Goal: Transaction & Acquisition: Purchase product/service

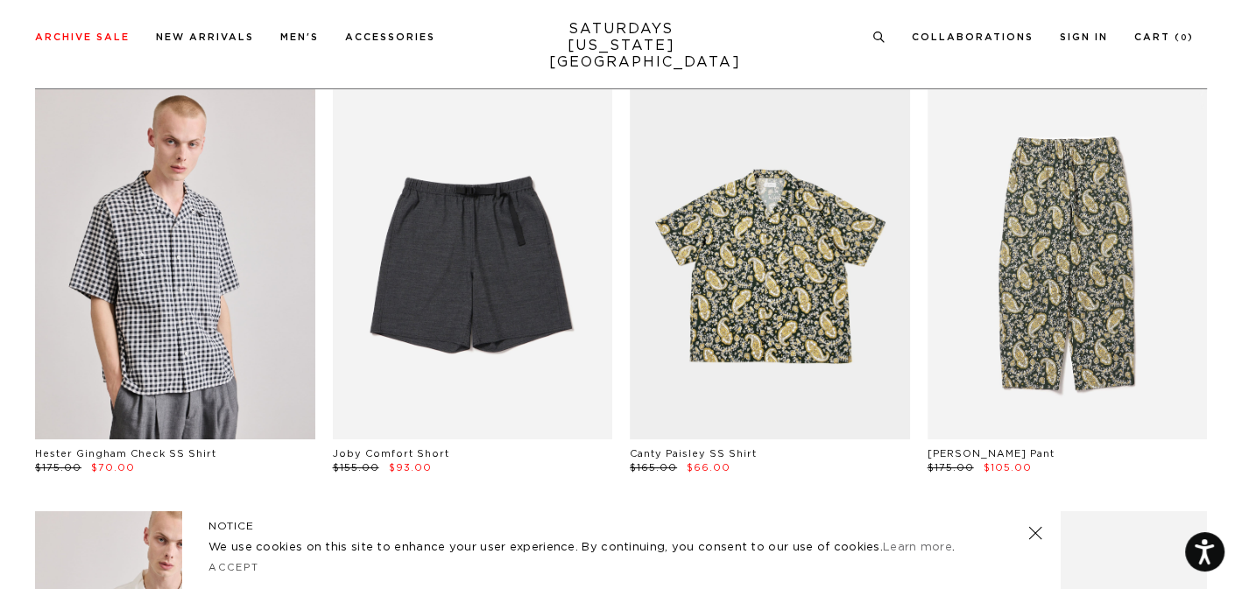
scroll to position [389, 0]
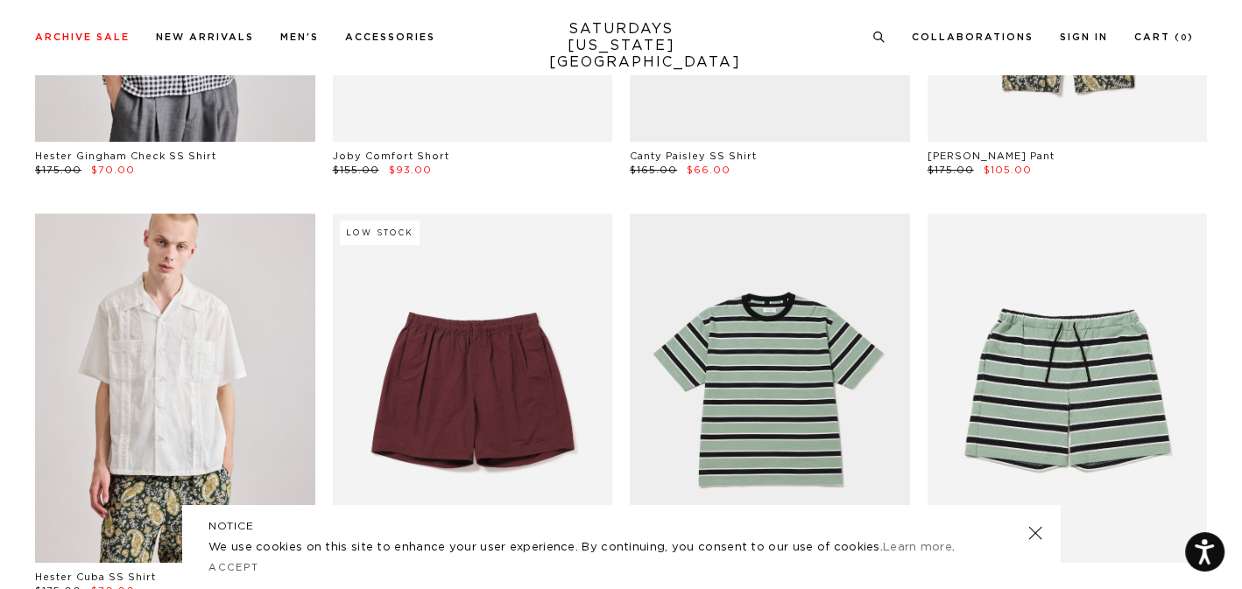
click at [1035, 530] on link at bounding box center [1035, 533] width 25 height 25
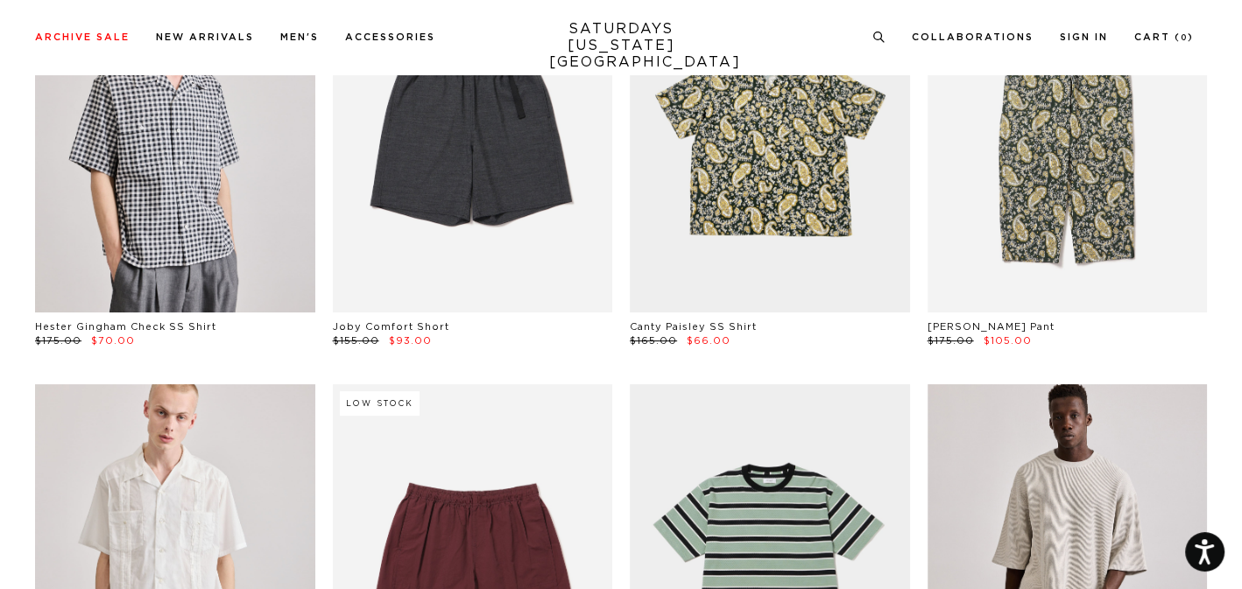
scroll to position [0, 0]
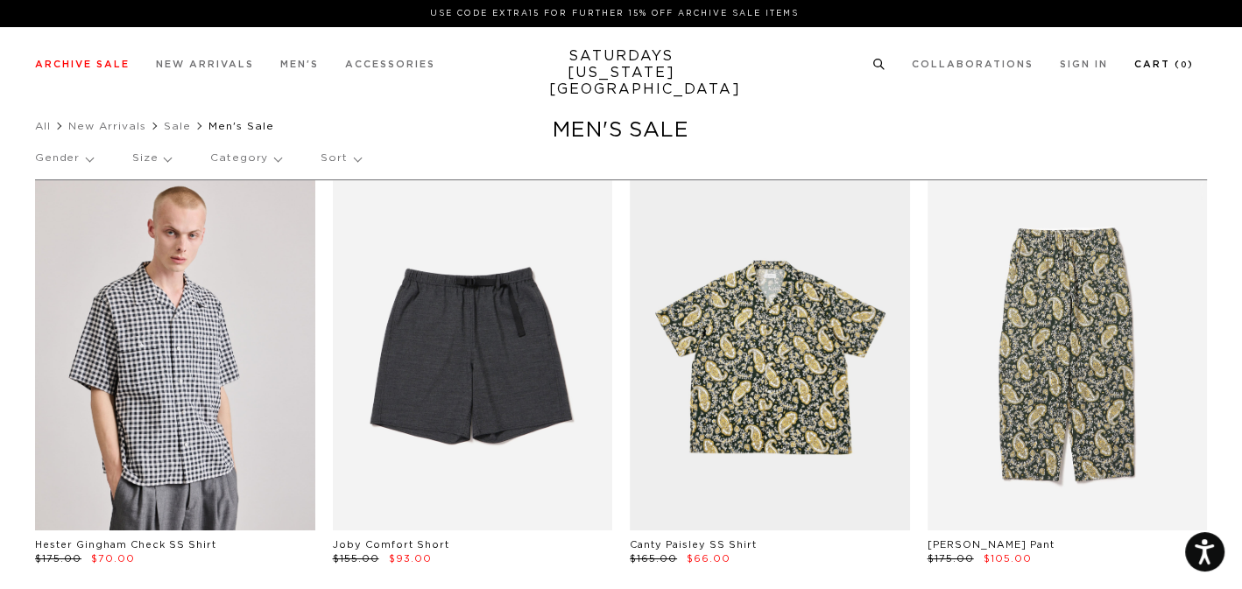
click at [1147, 64] on link "Cart ( 0 )" at bounding box center [1164, 65] width 60 height 10
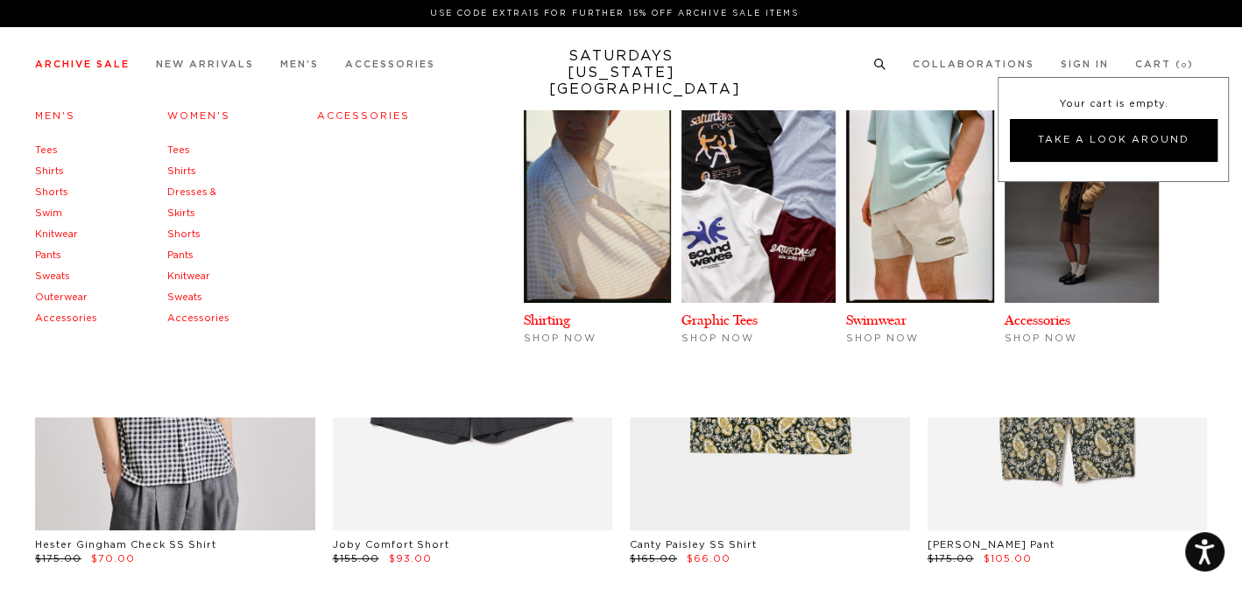
click at [59, 119] on link "Men's" at bounding box center [55, 116] width 40 height 10
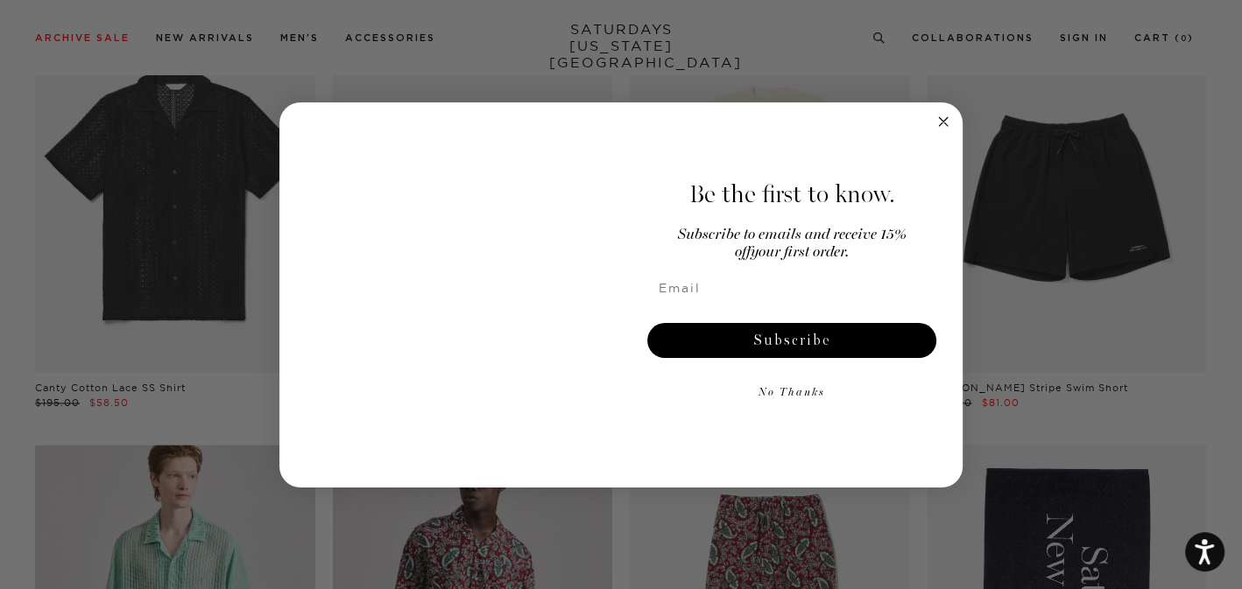
scroll to position [1849, 0]
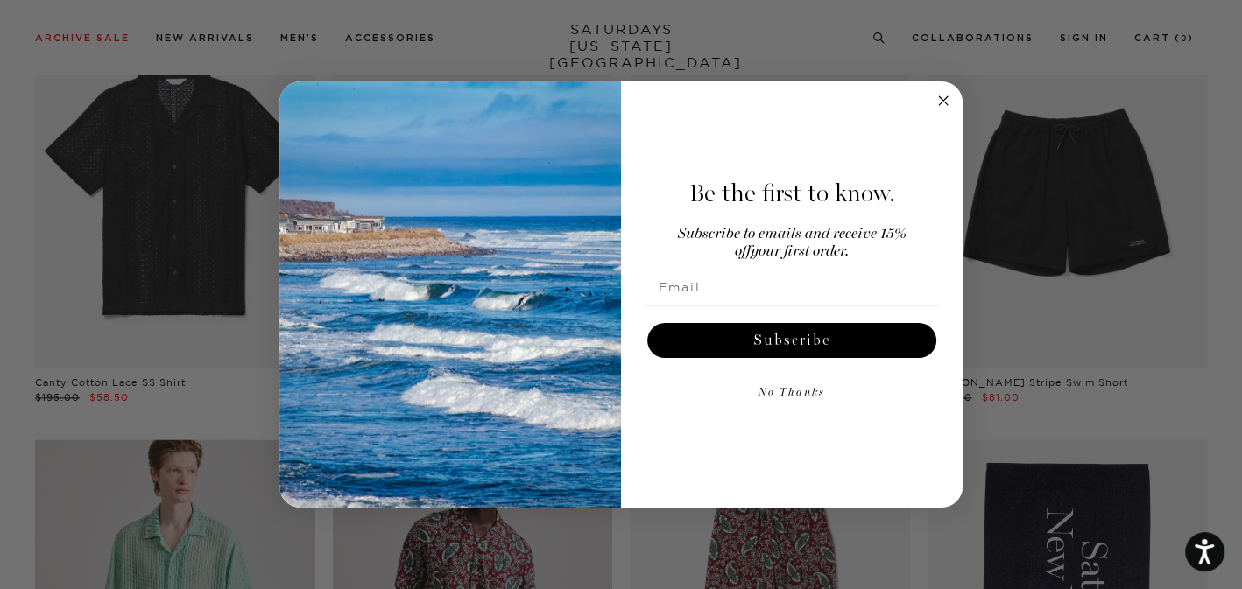
click at [940, 95] on circle "Close dialog" at bounding box center [944, 100] width 20 height 20
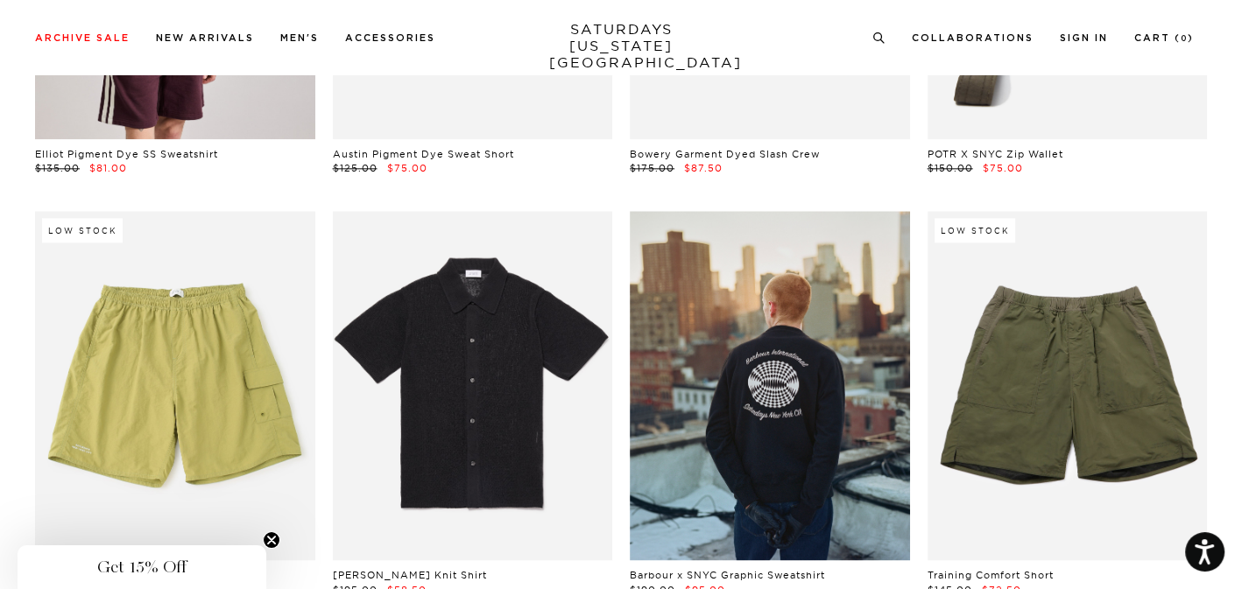
scroll to position [0, 0]
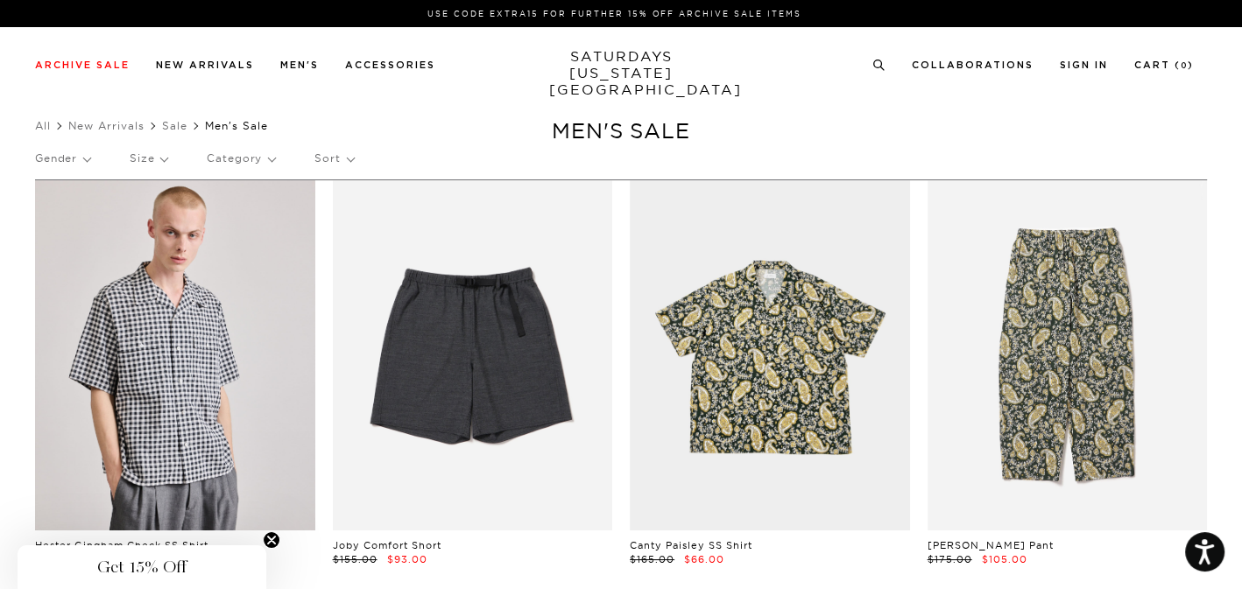
click at [336, 159] on p "Sort" at bounding box center [333, 158] width 39 height 40
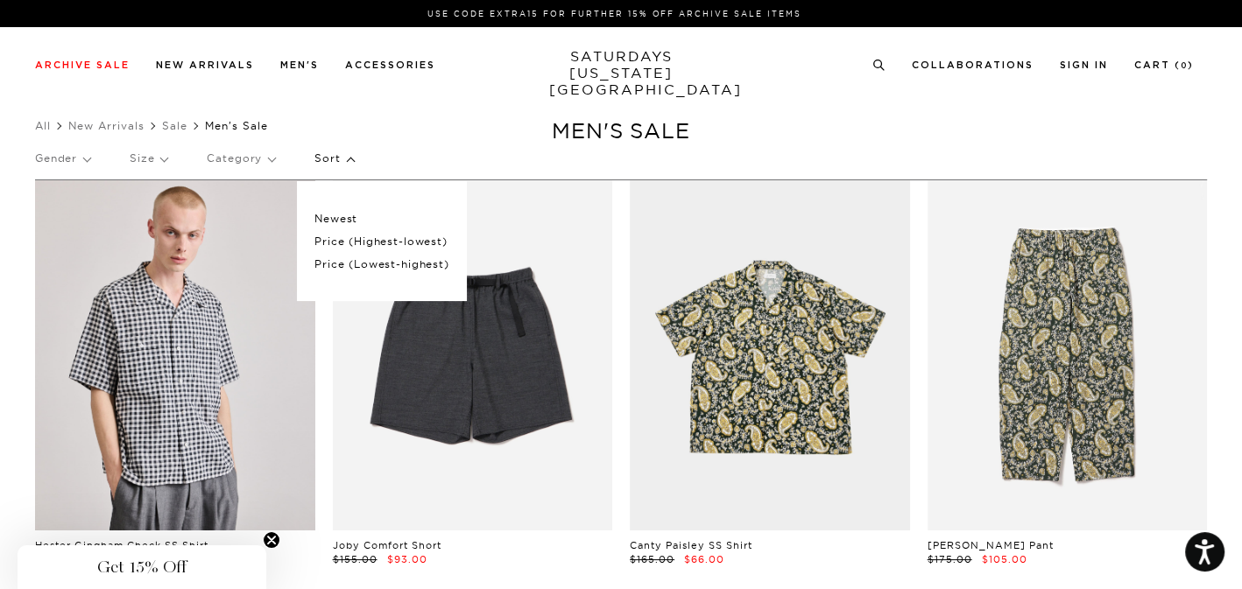
click at [363, 264] on p "Price (Lowest-highest)" at bounding box center [381, 264] width 134 height 23
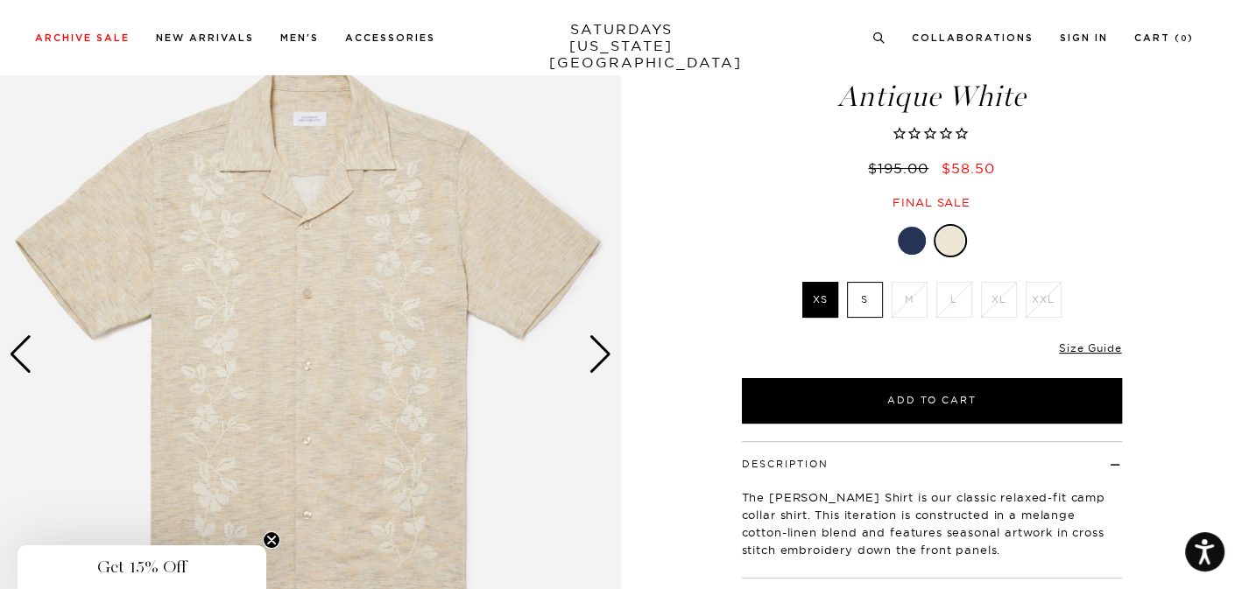
scroll to position [97, 0]
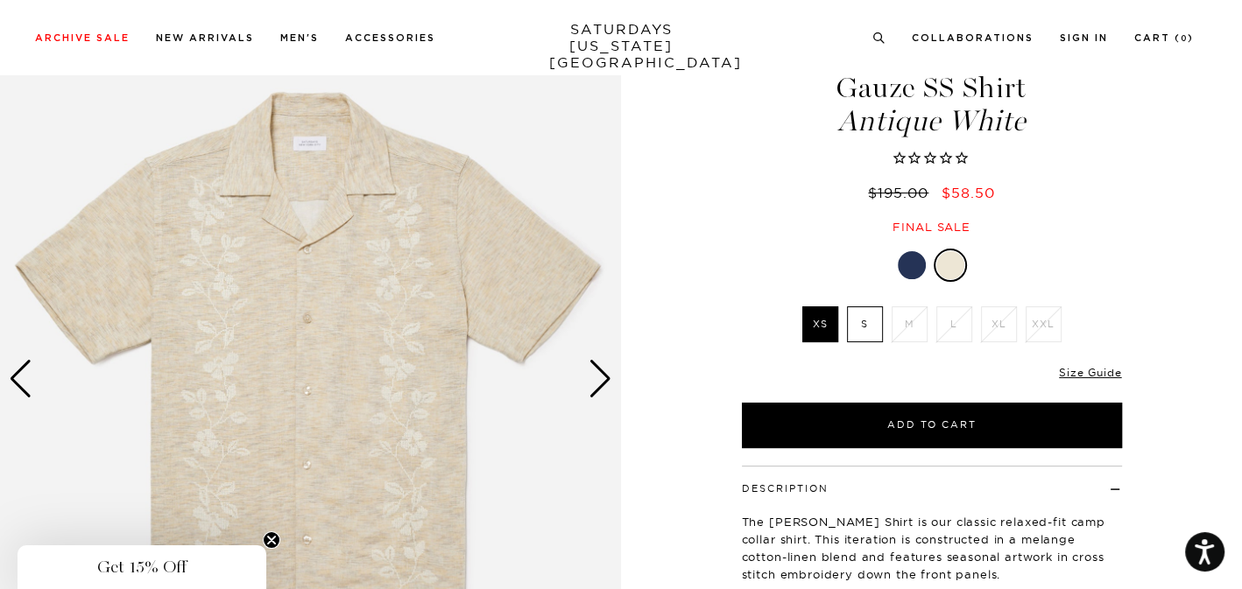
click at [610, 379] on div "Next slide" at bounding box center [600, 379] width 24 height 39
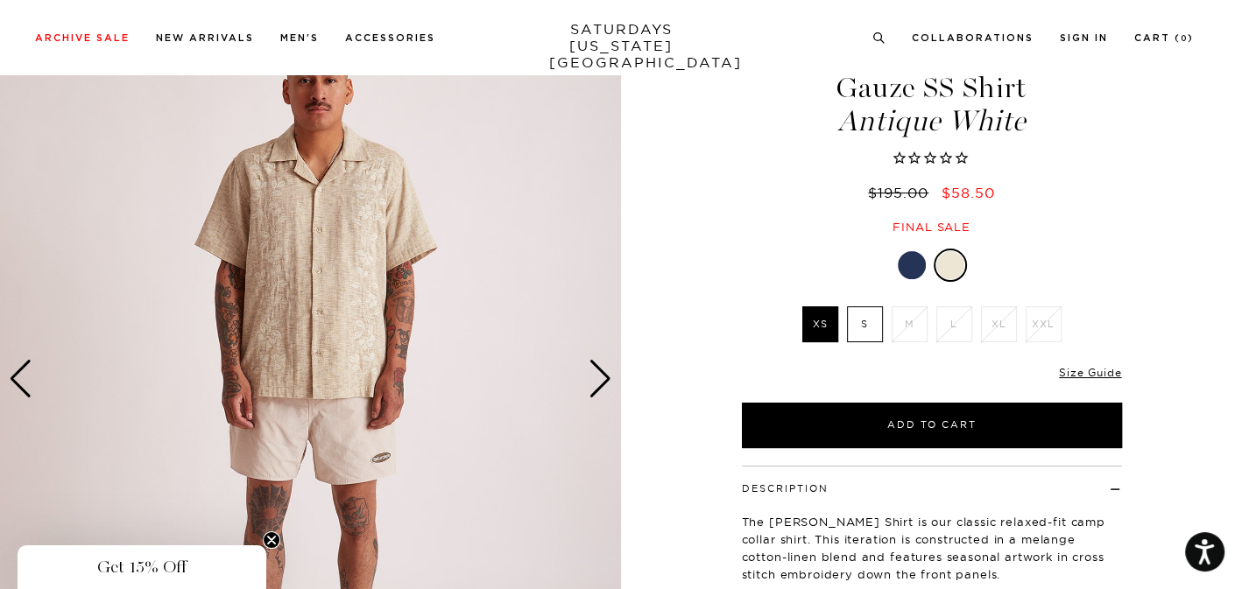
click at [602, 381] on div "Next slide" at bounding box center [600, 379] width 24 height 39
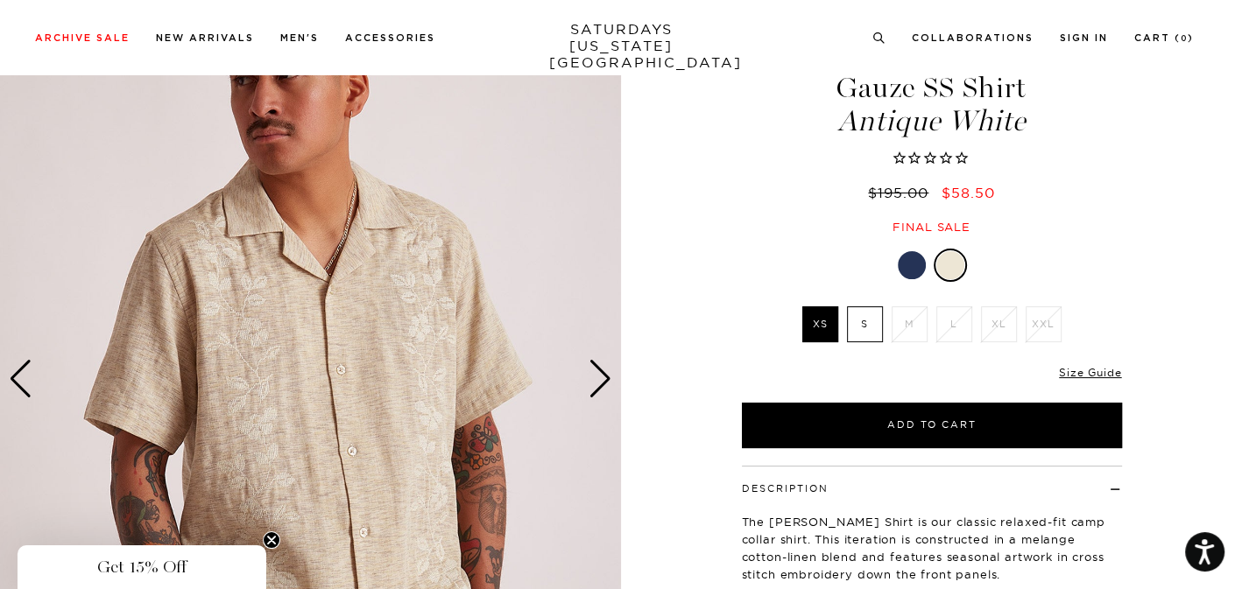
click at [602, 381] on div "Next slide" at bounding box center [600, 379] width 24 height 39
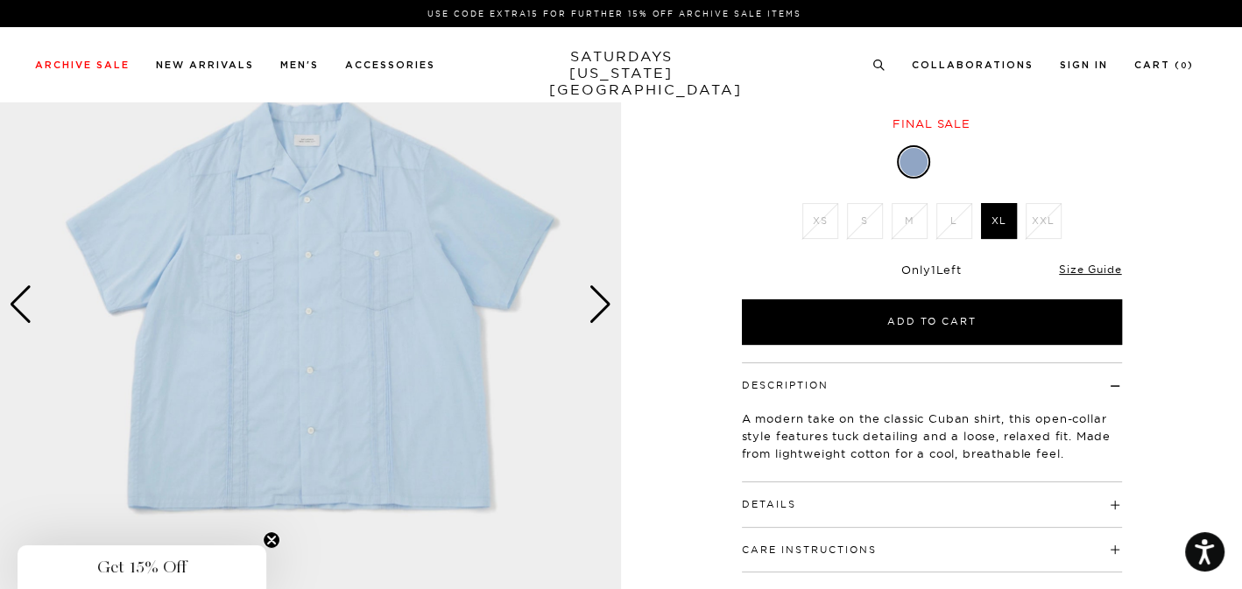
scroll to position [194, 0]
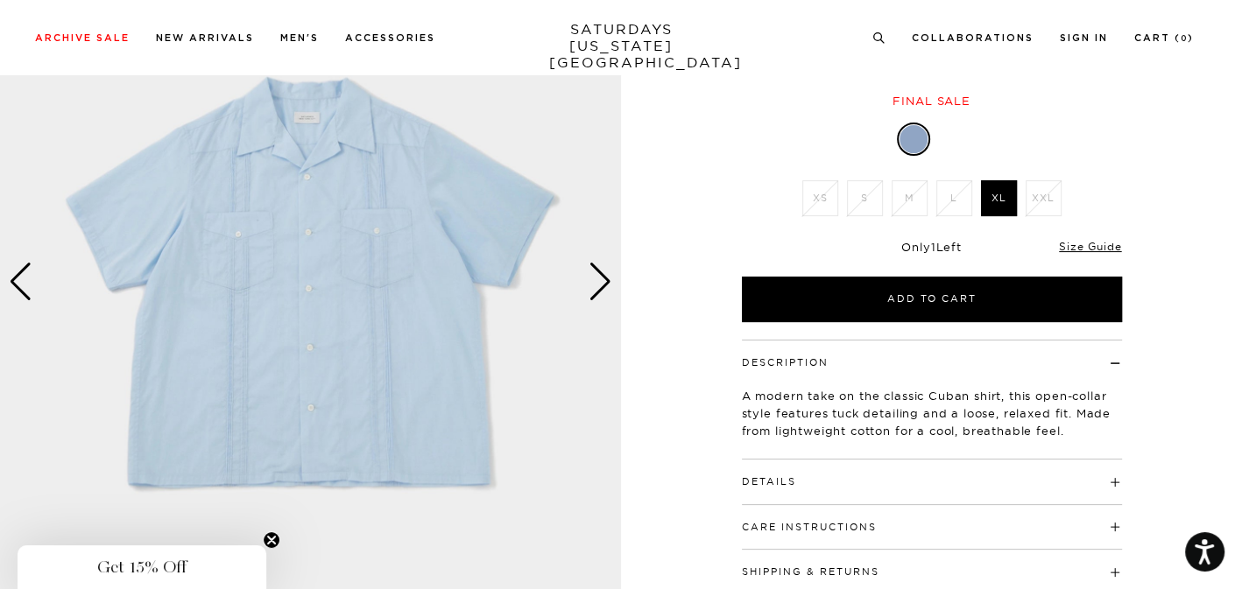
click at [602, 297] on div "Next slide" at bounding box center [600, 282] width 24 height 39
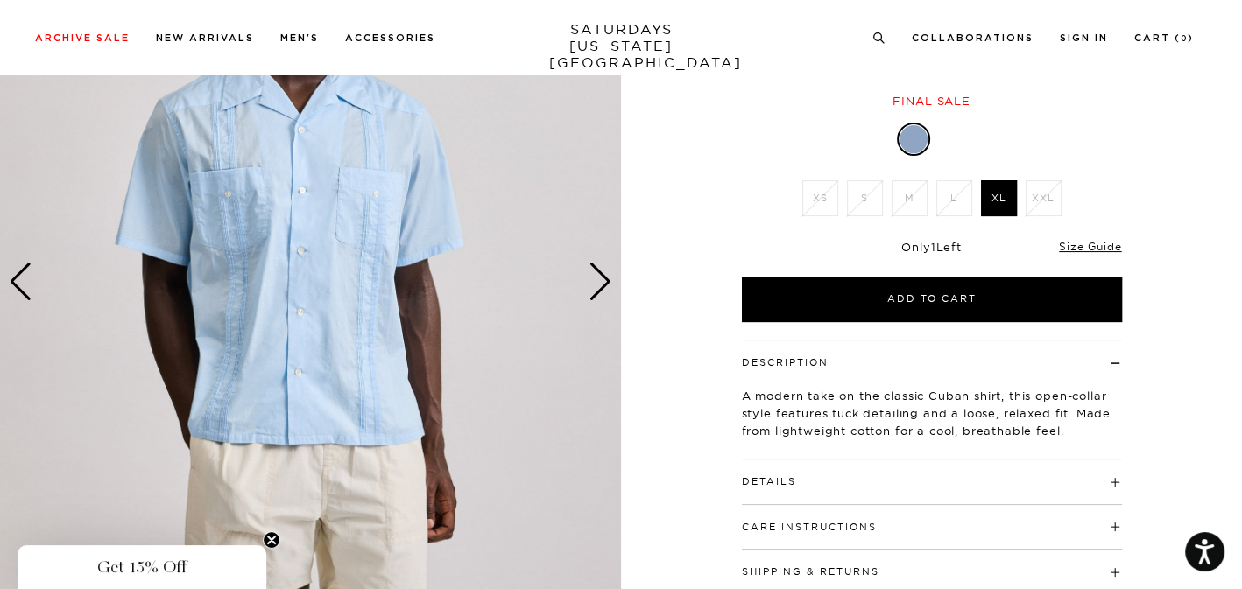
click at [604, 285] on div "Next slide" at bounding box center [600, 282] width 24 height 39
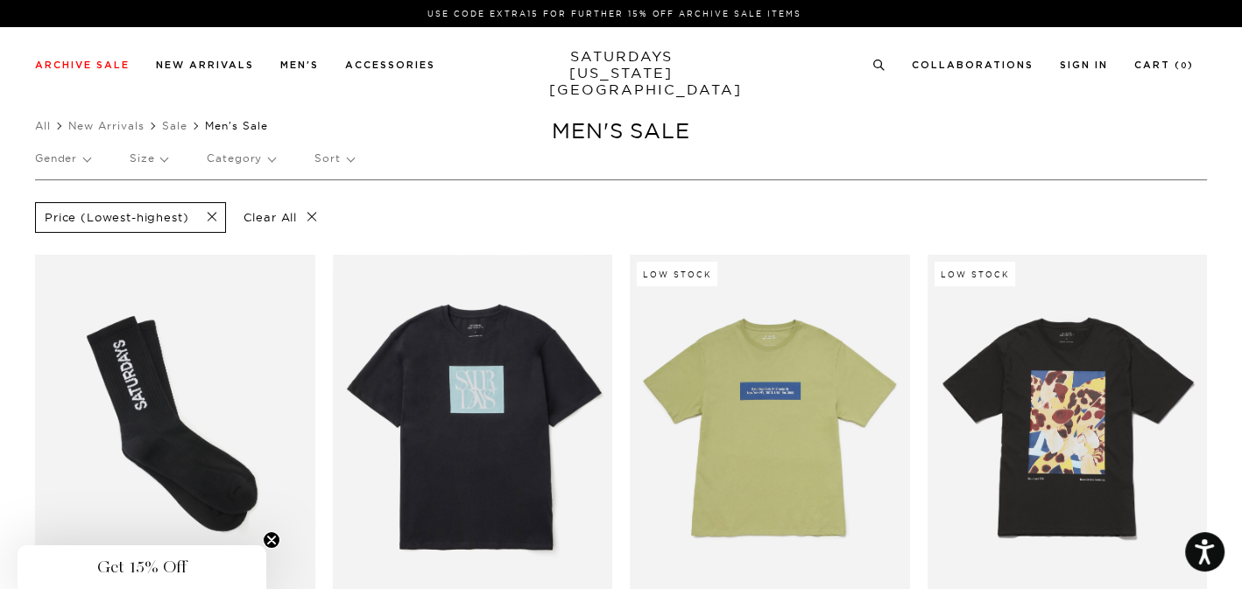
click at [154, 157] on p "Size" at bounding box center [149, 158] width 38 height 40
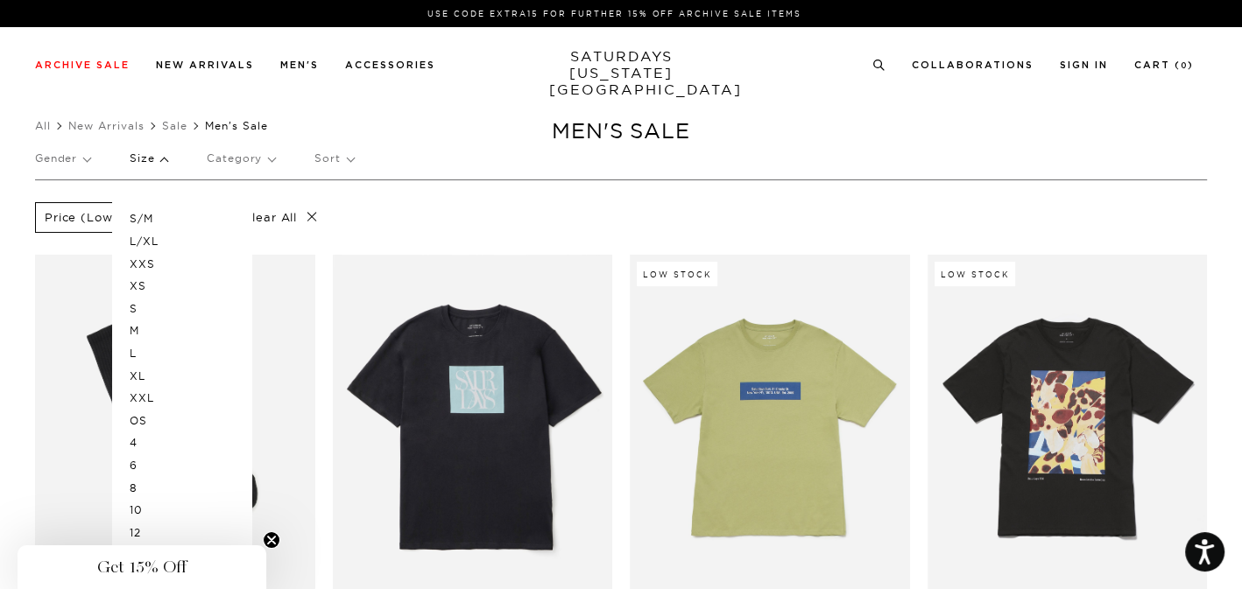
click at [133, 354] on p "L" at bounding box center [182, 353] width 105 height 23
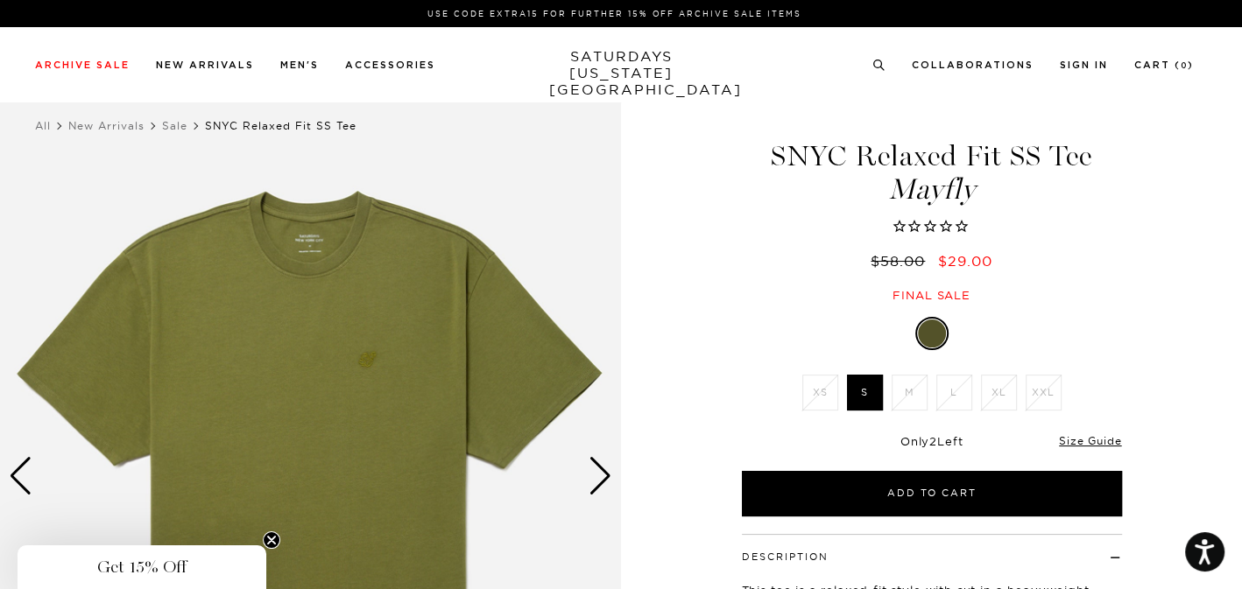
click at [602, 481] on div "Next slide" at bounding box center [600, 476] width 24 height 39
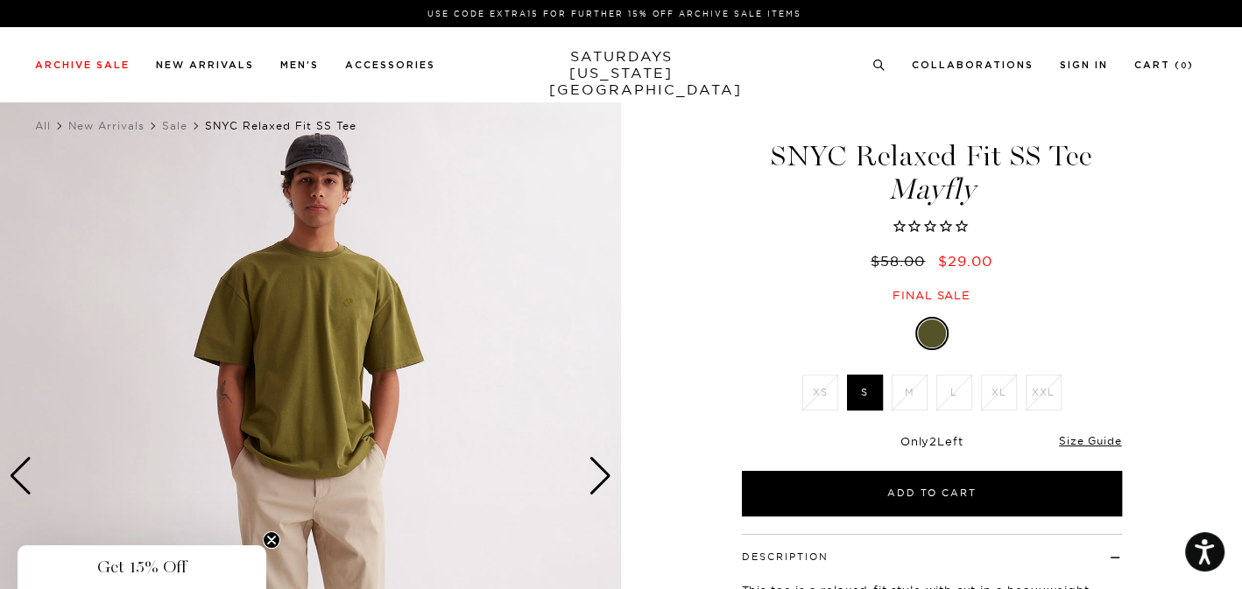
click at [602, 480] on div "Next slide" at bounding box center [600, 476] width 24 height 39
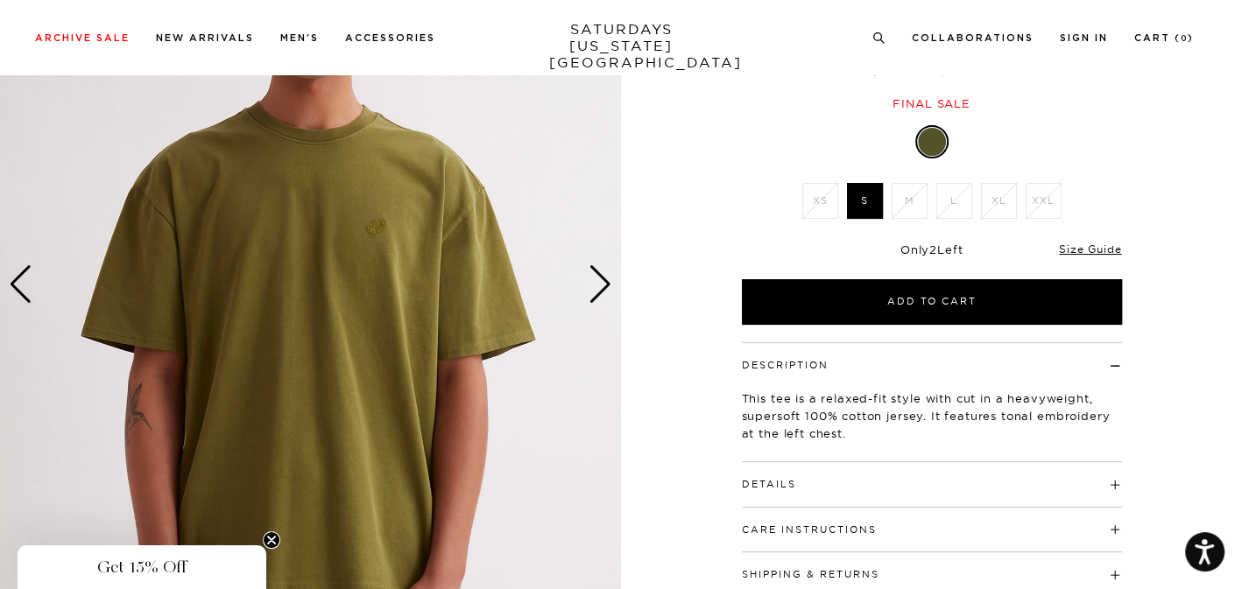
scroll to position [194, 0]
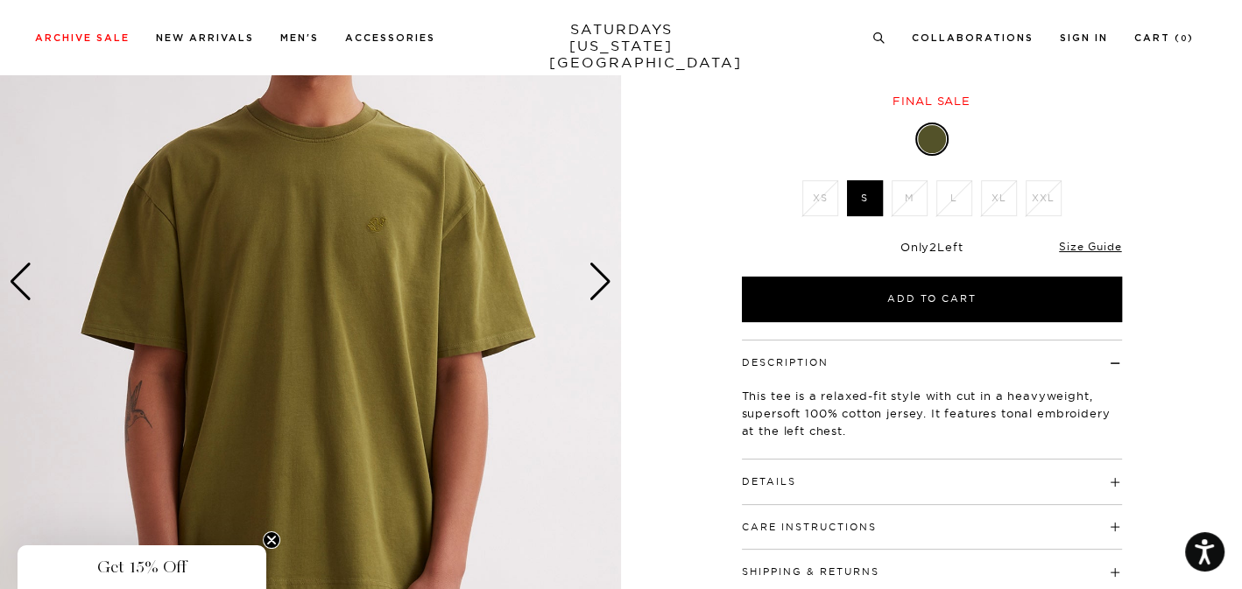
click at [609, 299] on div "Next slide" at bounding box center [600, 282] width 24 height 39
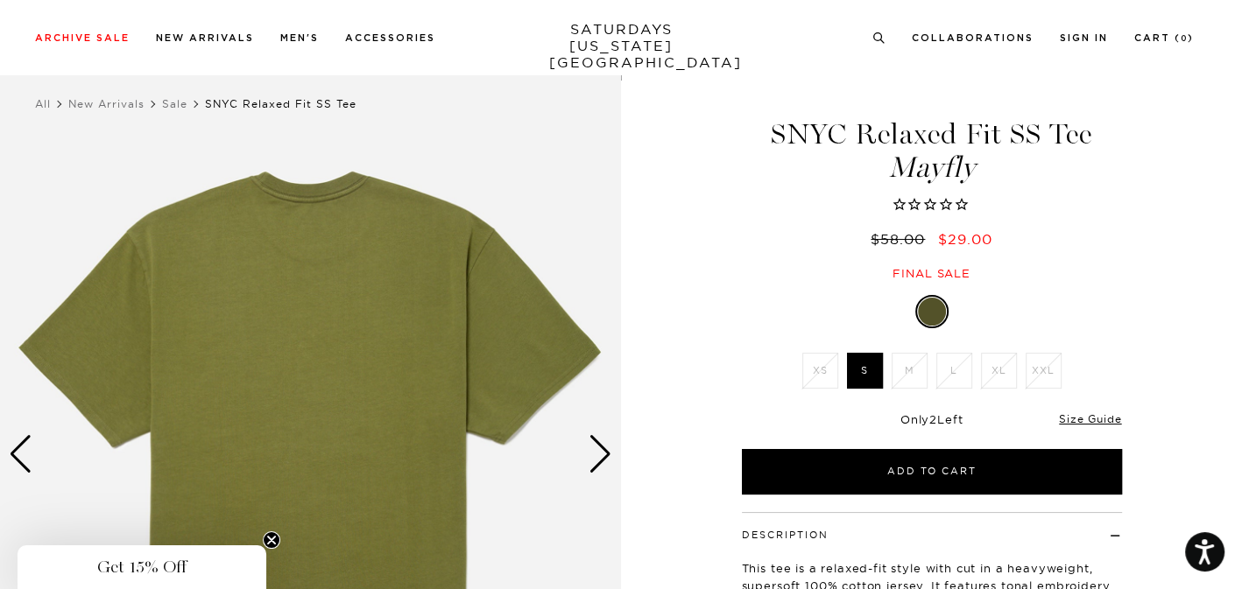
scroll to position [0, 0]
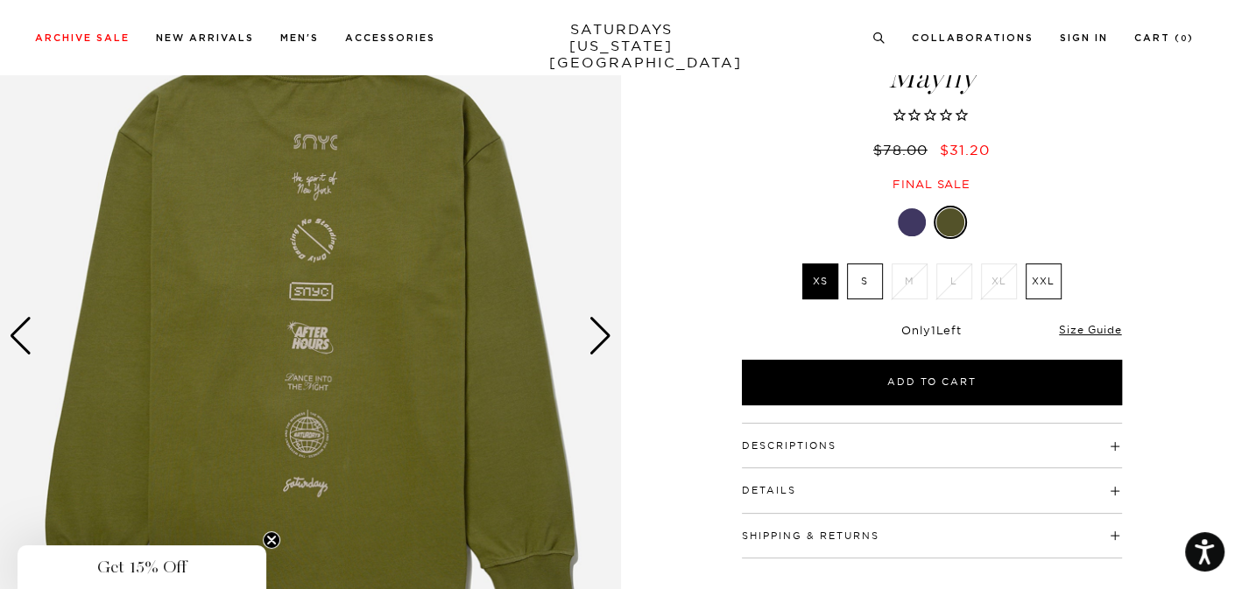
scroll to position [194, 0]
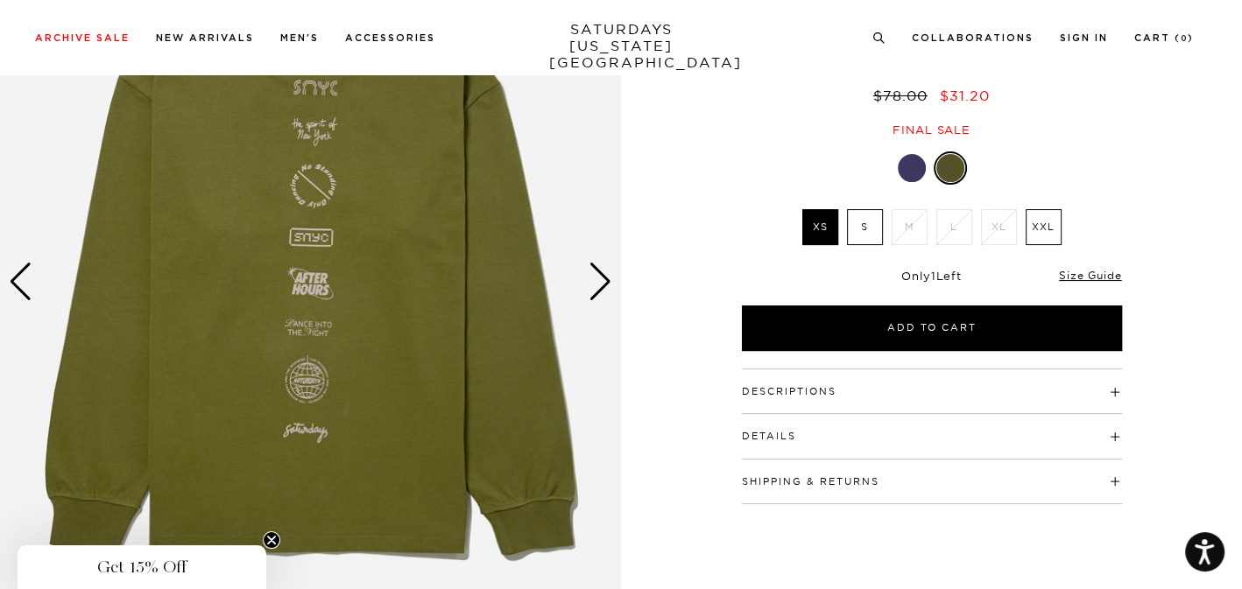
click at [611, 278] on div "Next slide" at bounding box center [600, 282] width 24 height 39
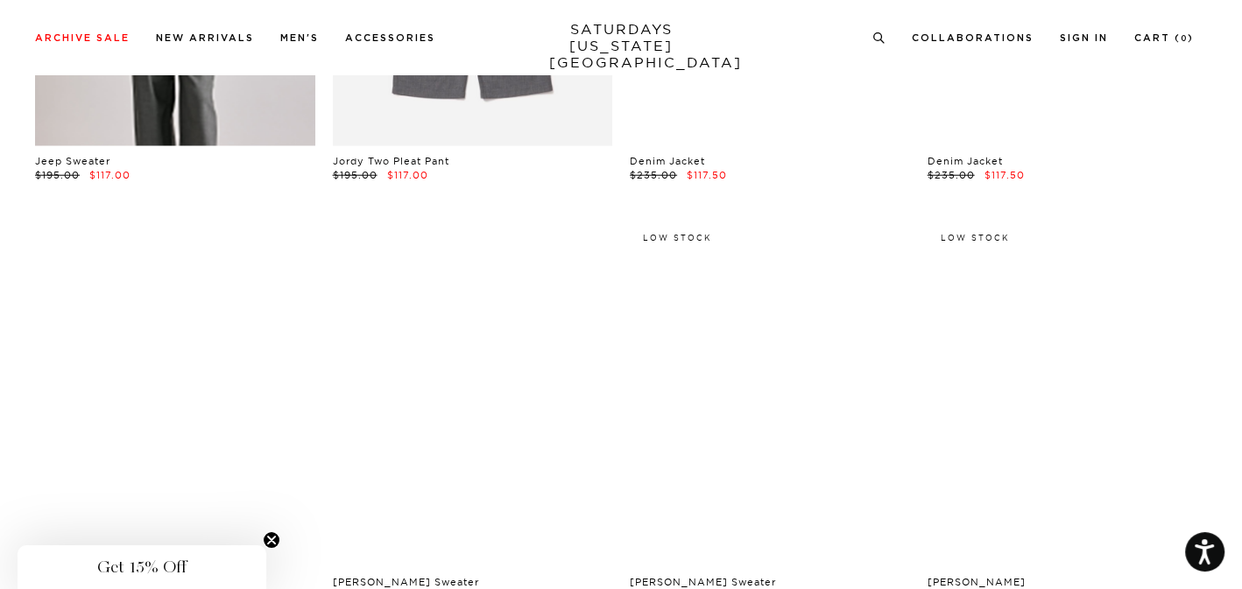
scroll to position [9340, 0]
